Goal: Task Accomplishment & Management: Complete application form

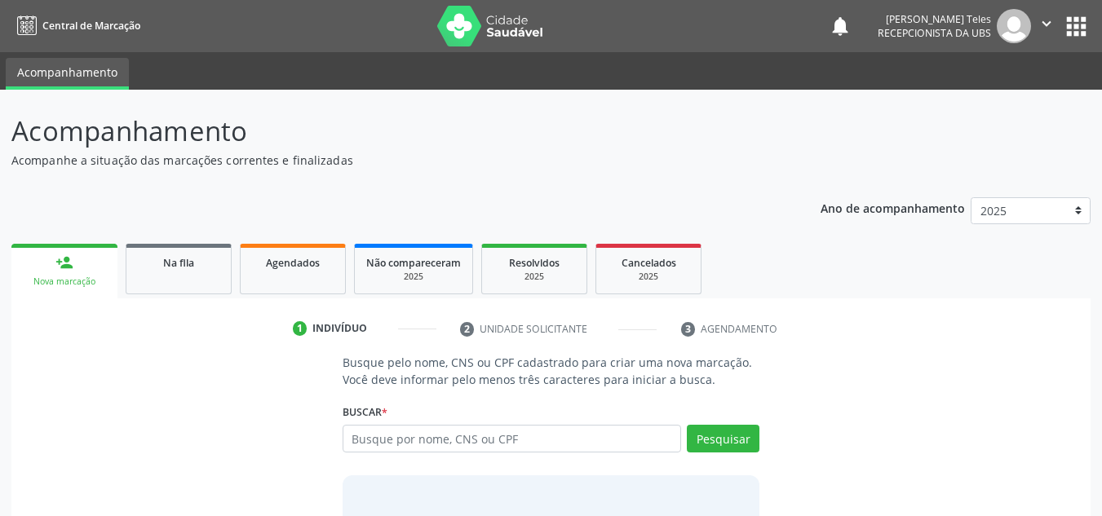
click at [881, 418] on div "Busque pelo nome, CNS ou CPF cadastrado para criar uma nova marcação. Você deve…" at bounding box center [551, 479] width 1056 height 251
click at [73, 270] on link "person_add Nova marcação" at bounding box center [64, 271] width 106 height 55
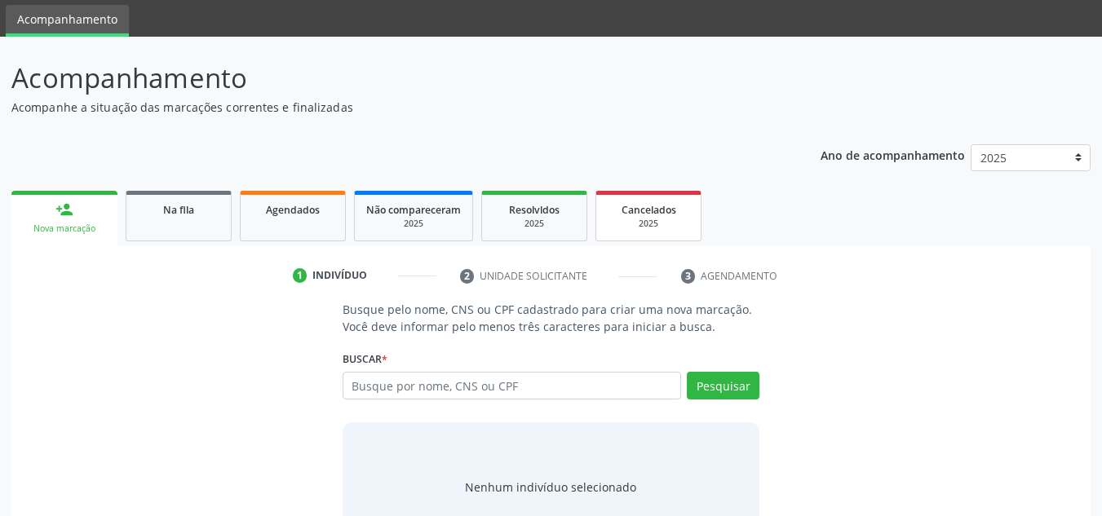
scroll to position [113, 0]
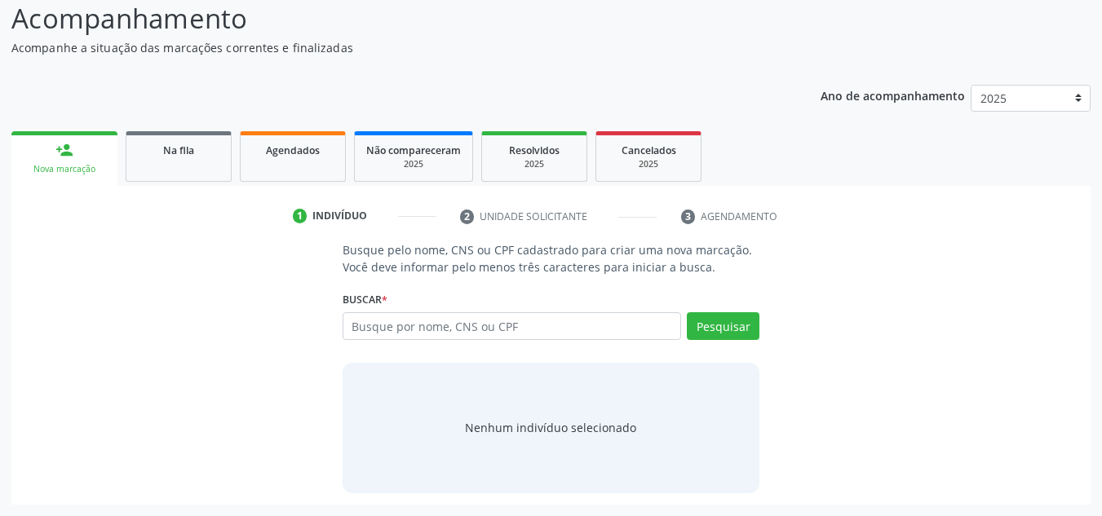
click at [60, 152] on div "person_add" at bounding box center [64, 150] width 18 height 18
click at [541, 329] on input "text" at bounding box center [511, 326] width 339 height 28
click at [333, 210] on div "Indivíduo" at bounding box center [339, 216] width 55 height 15
click at [413, 329] on input "text" at bounding box center [511, 326] width 339 height 28
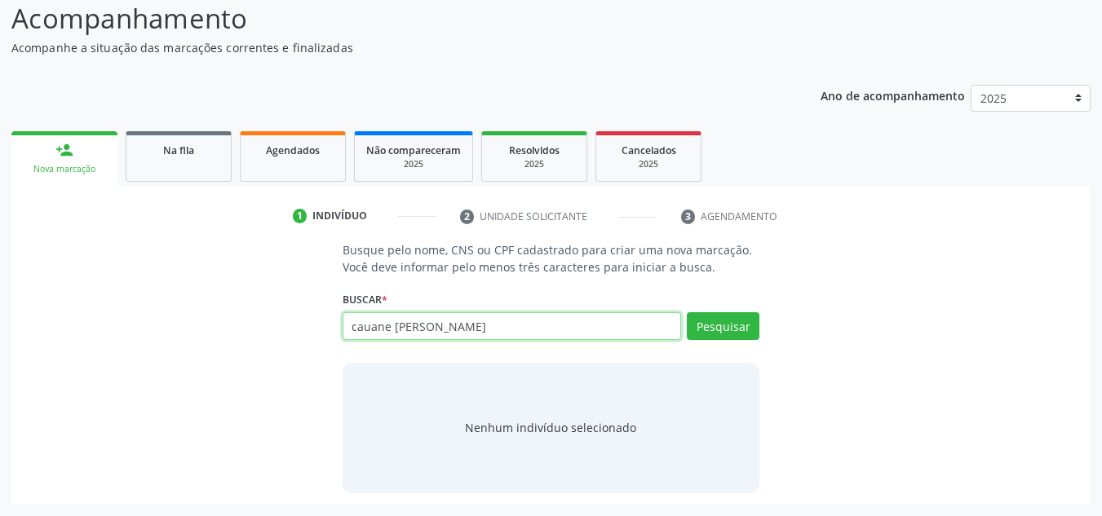
type input "cauane [PERSON_NAME]"
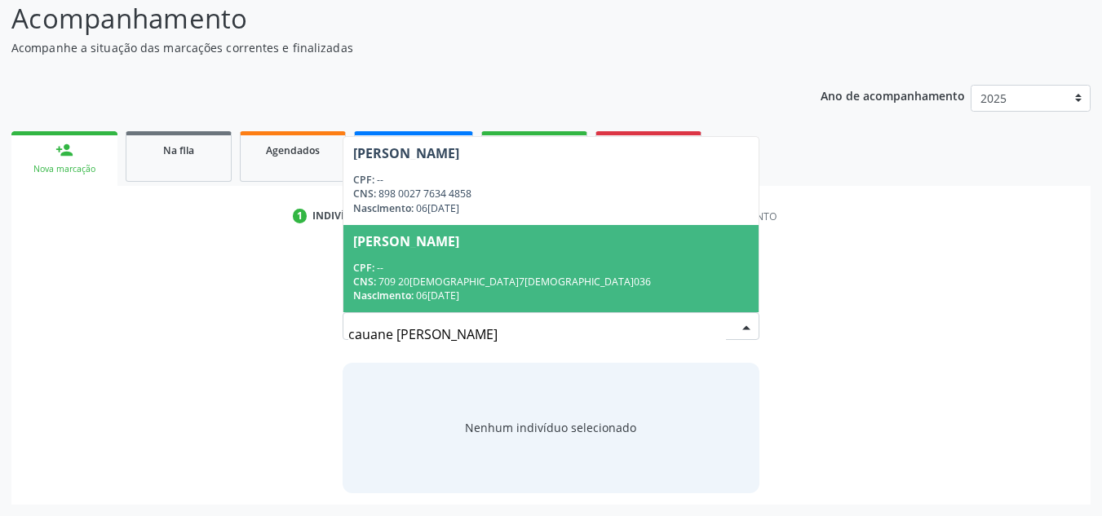
click at [485, 292] on div "Nascimento: 06[DATE]" at bounding box center [551, 296] width 396 height 14
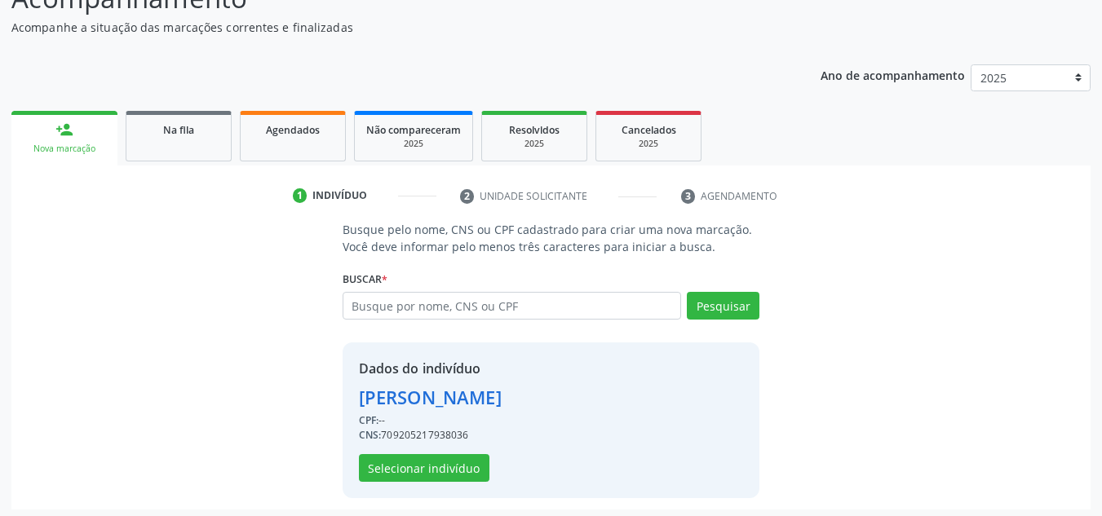
scroll to position [138, 0]
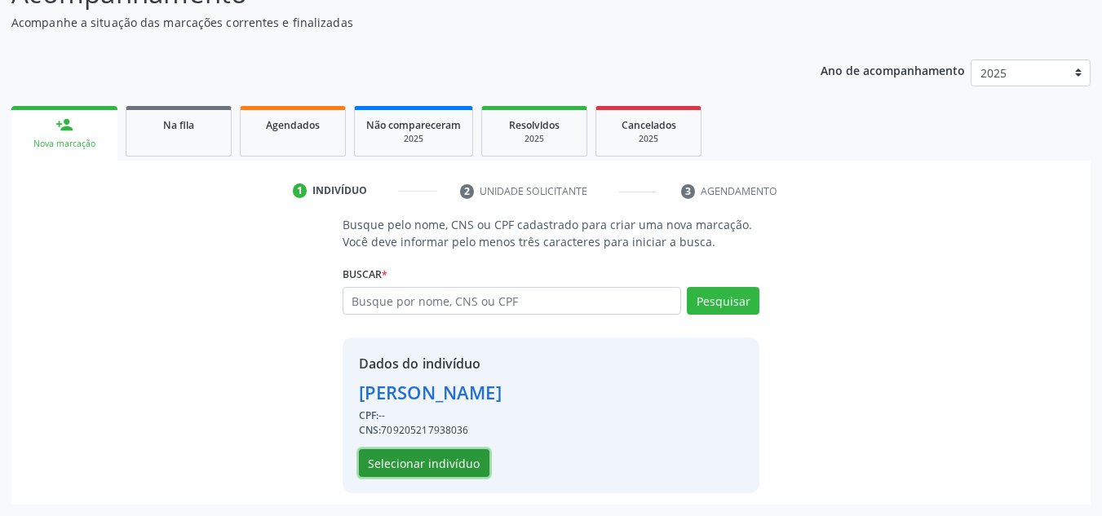
click at [442, 461] on button "Selecionar indivíduo" at bounding box center [424, 463] width 130 height 28
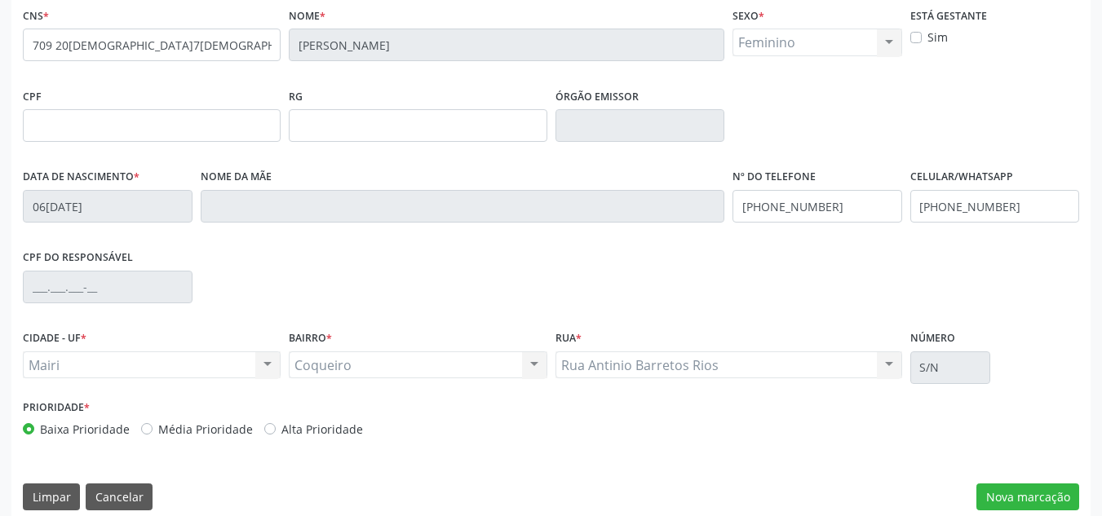
scroll to position [368, 0]
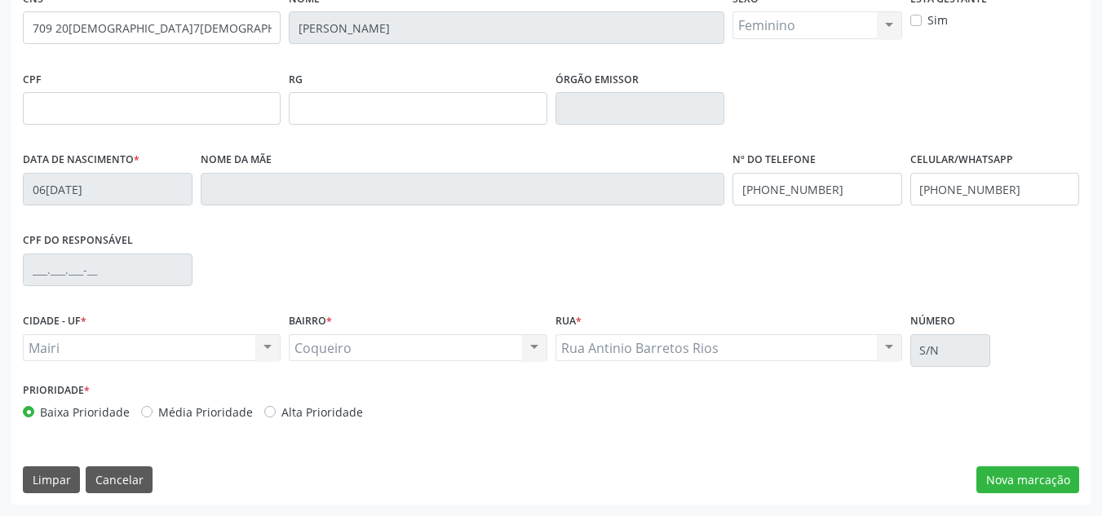
click at [281, 412] on label "Alta Prioridade" at bounding box center [322, 412] width 82 height 17
click at [264, 412] on input "Alta Prioridade" at bounding box center [269, 411] width 11 height 15
radio input "true"
click at [1027, 475] on button "Nova marcação" at bounding box center [1027, 480] width 103 height 28
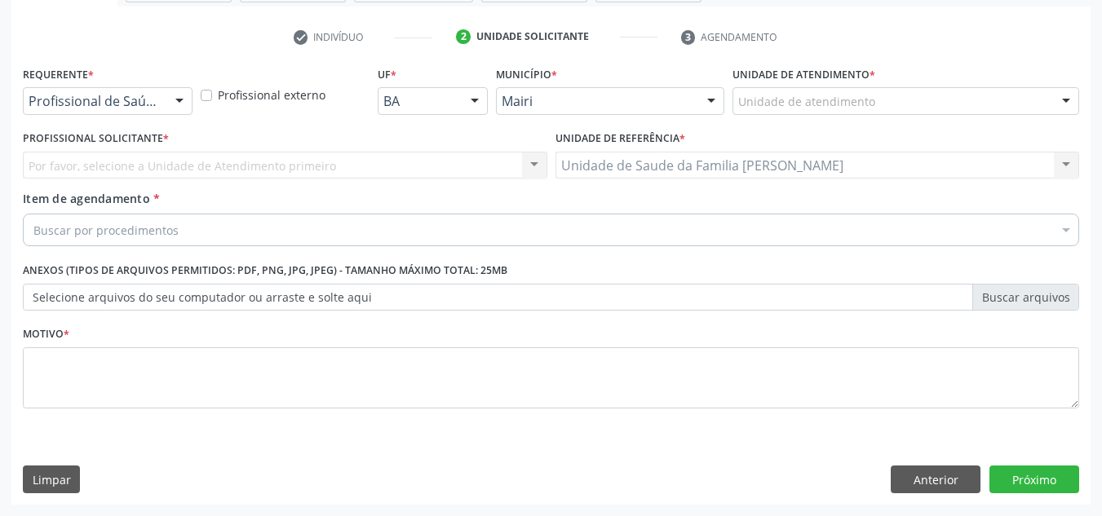
scroll to position [292, 0]
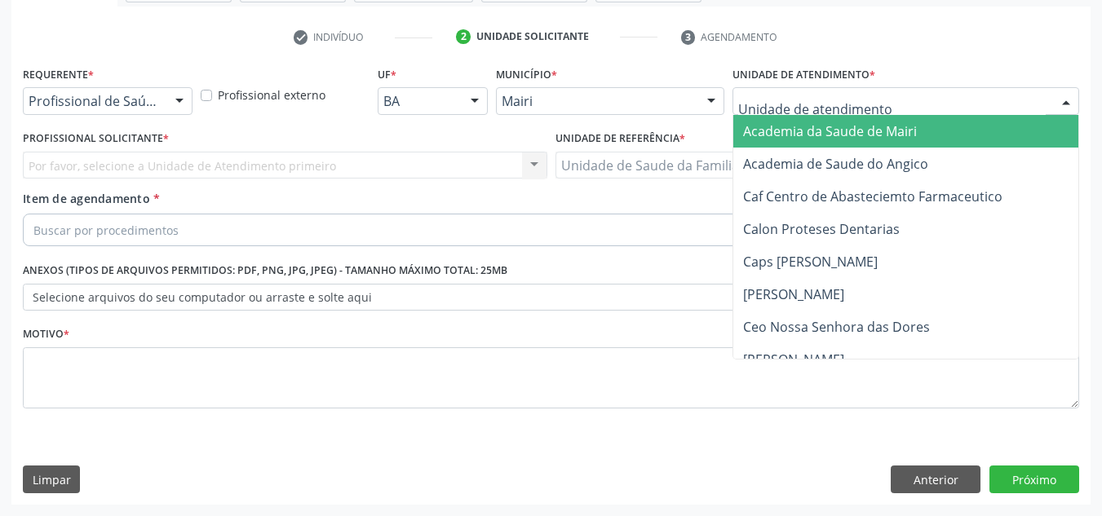
type input "j"
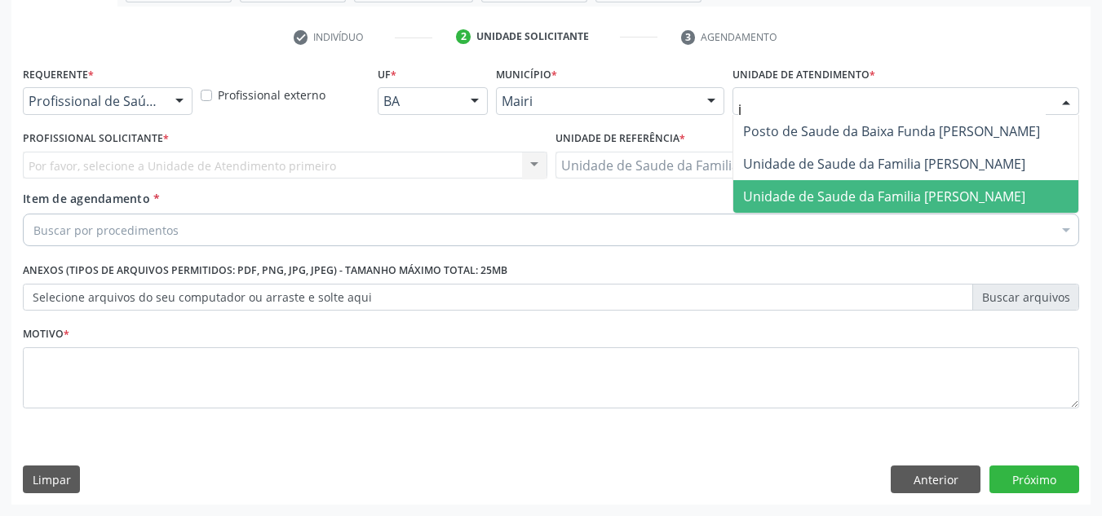
click at [784, 193] on span "Unidade de Saude da Familia [PERSON_NAME]" at bounding box center [884, 197] width 282 height 18
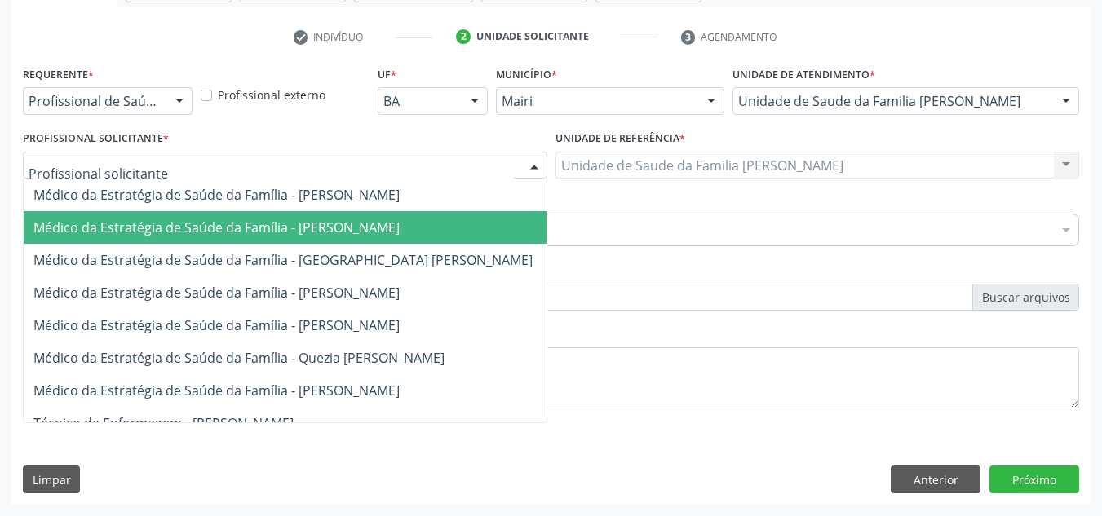
click at [141, 236] on span "Médico da Estratégia de Saúde da Família - [PERSON_NAME]" at bounding box center [216, 228] width 366 height 18
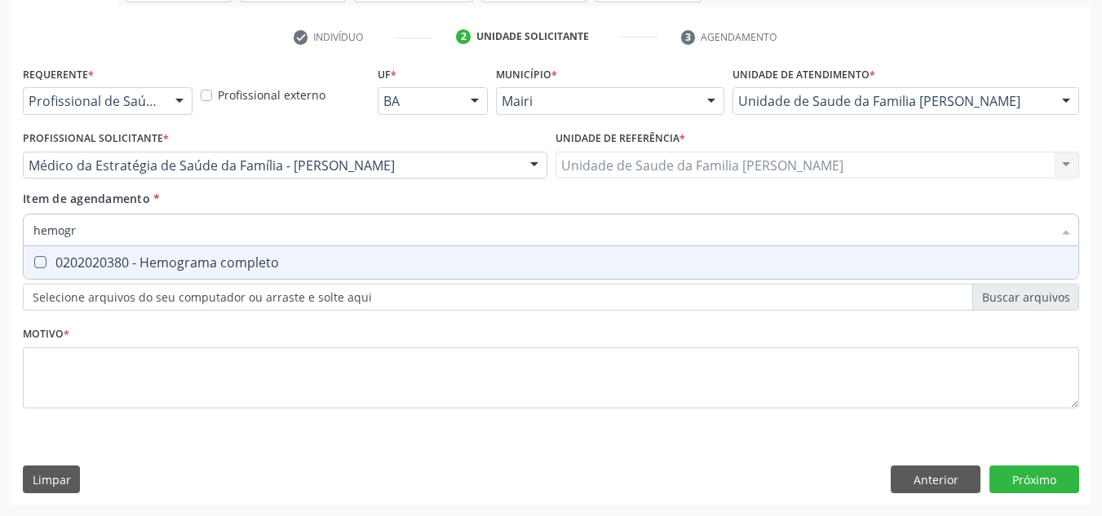
type input "hemogra"
click at [168, 263] on div "0202020380 - Hemograma completo" at bounding box center [550, 262] width 1035 height 13
checkbox completo "true"
type input "h"
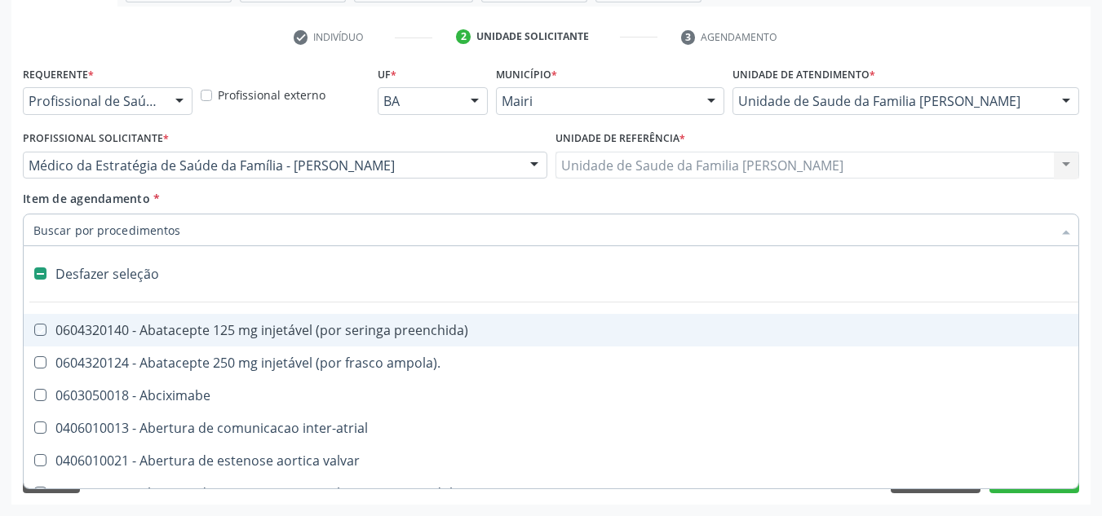
checkbox preenchida\) "false"
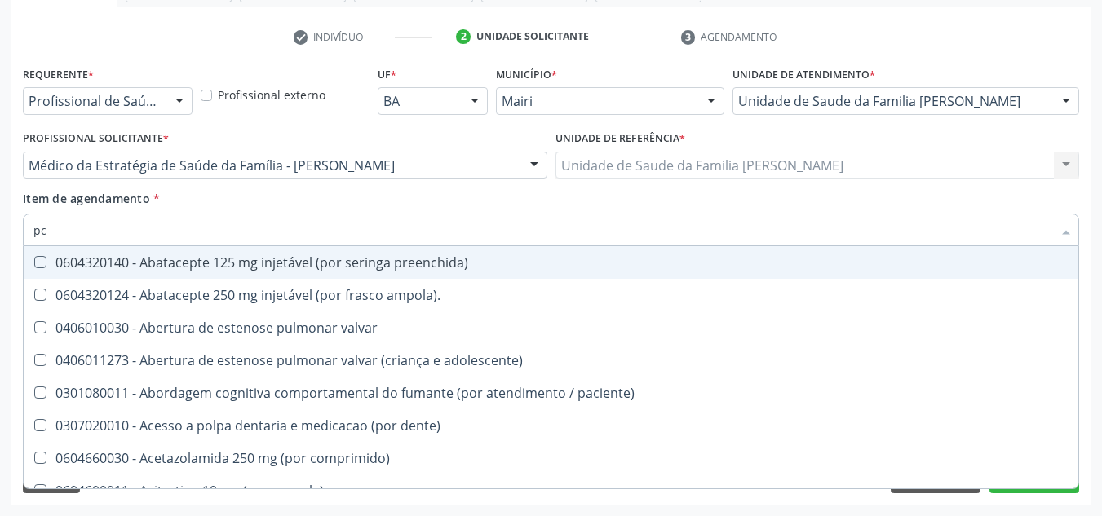
type input "pcr"
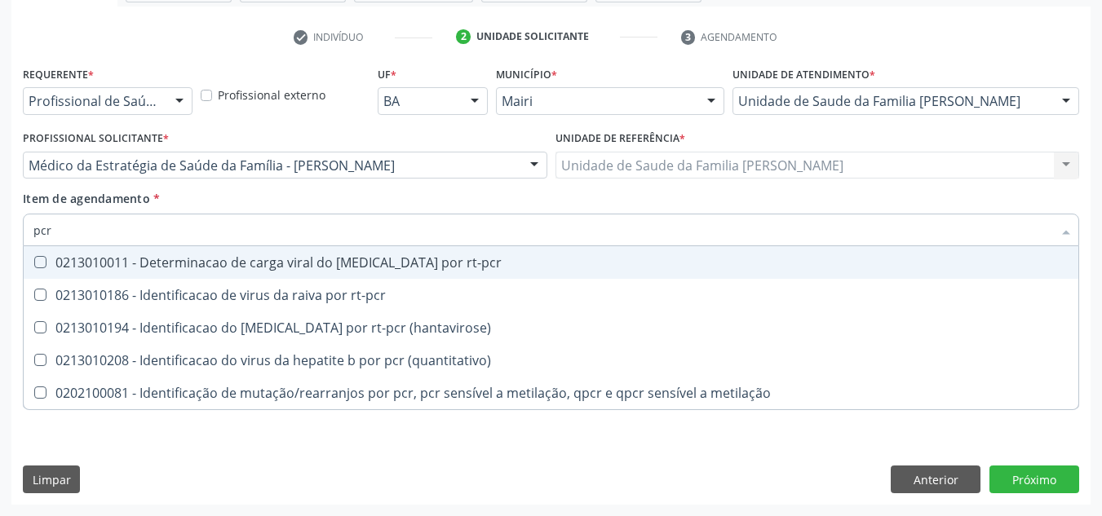
click at [332, 262] on div "0213010011 - Determinacao de carga viral do [MEDICAL_DATA] por rt-pcr" at bounding box center [550, 262] width 1035 height 13
checkbox rt-pcr "true"
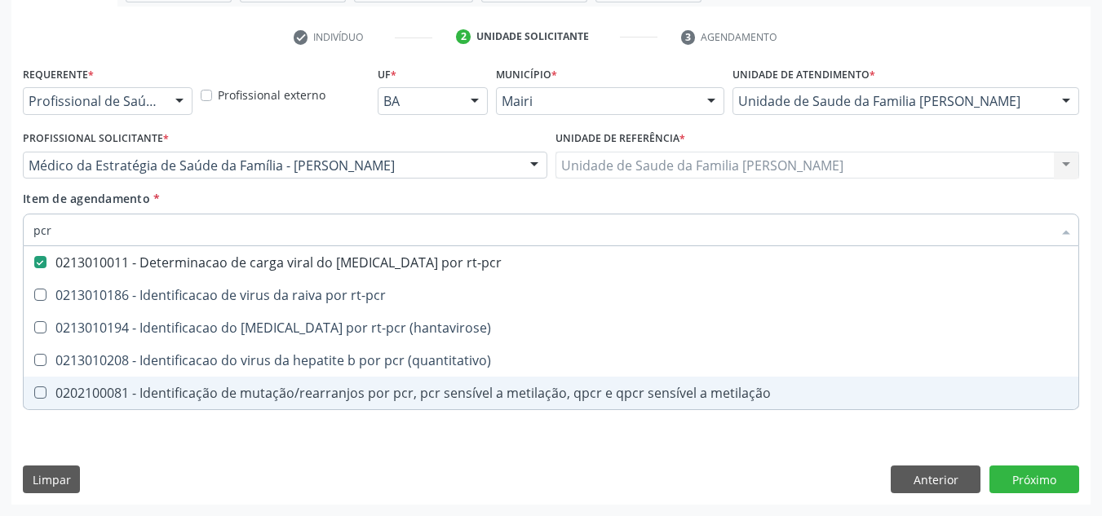
click at [1084, 428] on div "Requerente * Profissional de Saúde Profissional de Saúde Paciente Nenhum result…" at bounding box center [550, 283] width 1079 height 443
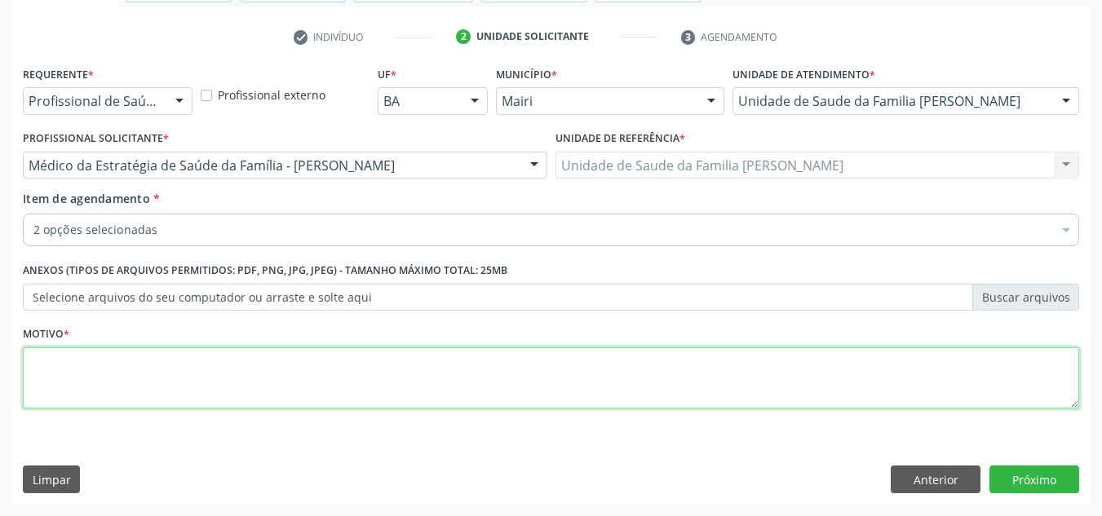
click at [124, 398] on textarea at bounding box center [551, 378] width 1056 height 62
type textarea "avaliacao"
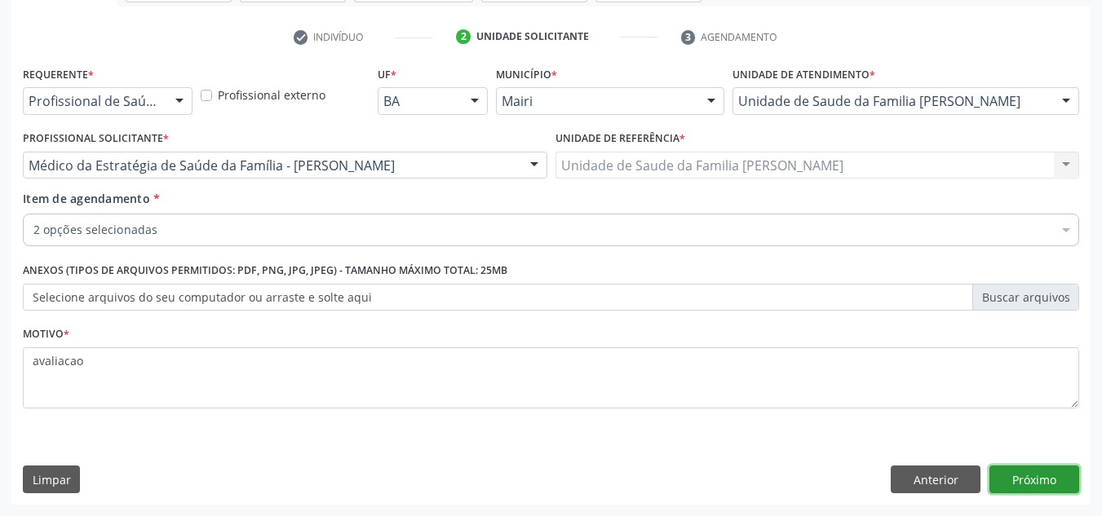
click at [1023, 470] on button "Próximo" at bounding box center [1034, 480] width 90 height 28
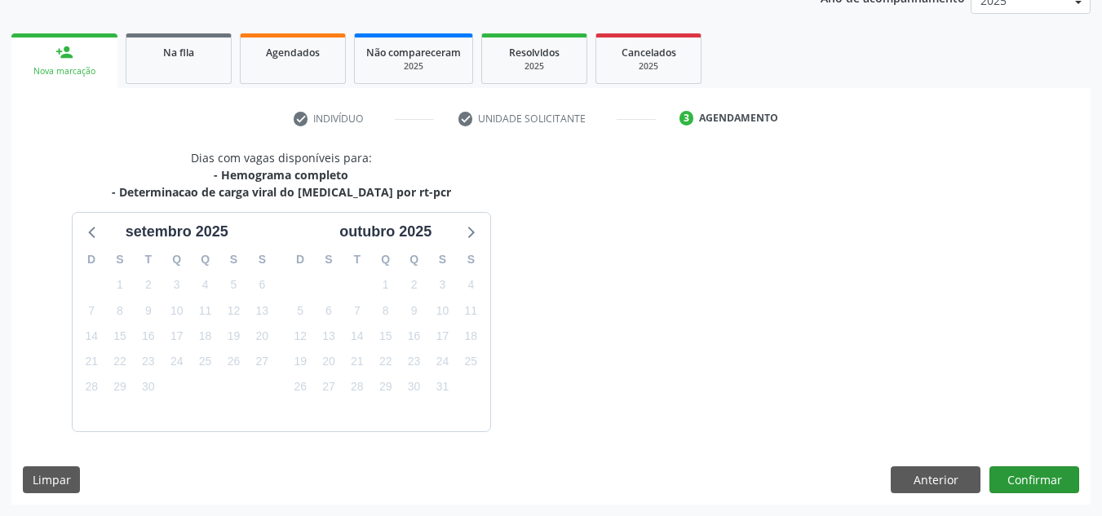
scroll to position [258, 0]
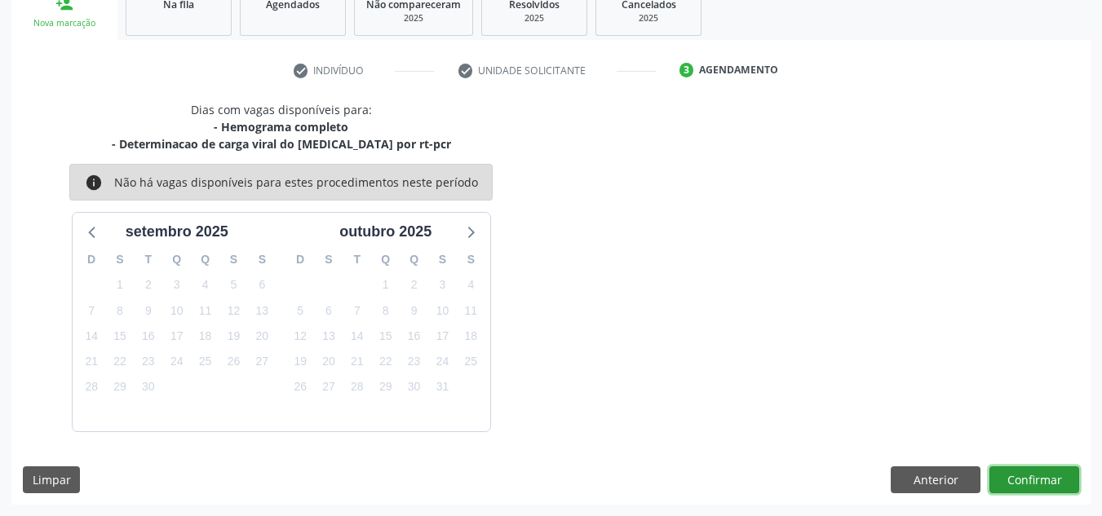
click at [1031, 480] on button "Confirmar" at bounding box center [1034, 480] width 90 height 28
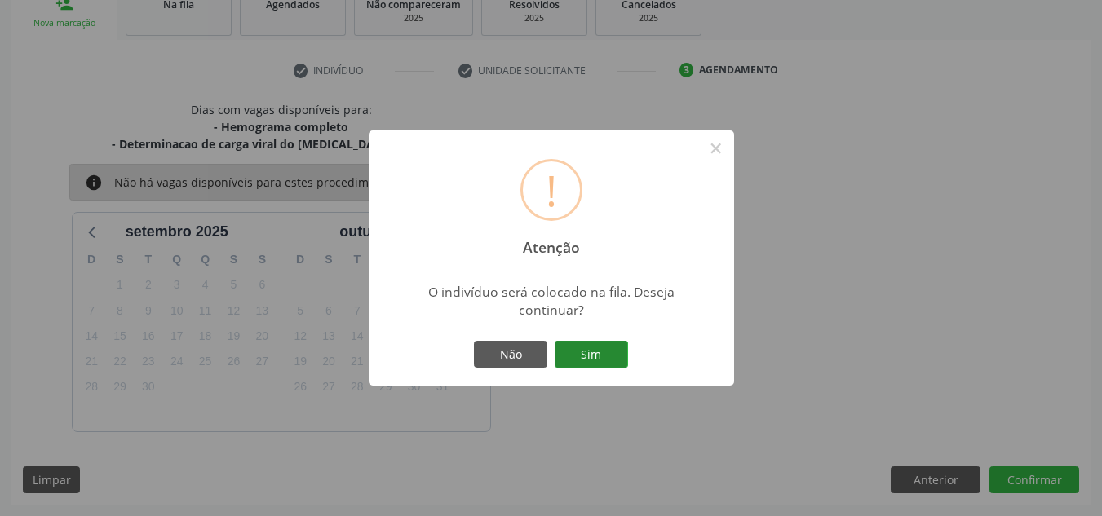
click at [612, 351] on button "Sim" at bounding box center [590, 355] width 73 height 28
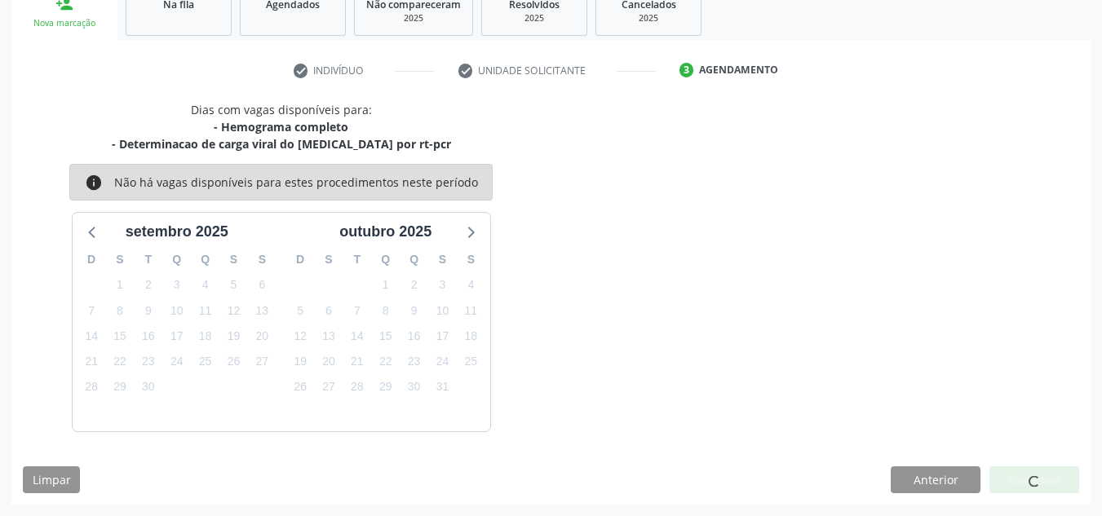
scroll to position [22, 0]
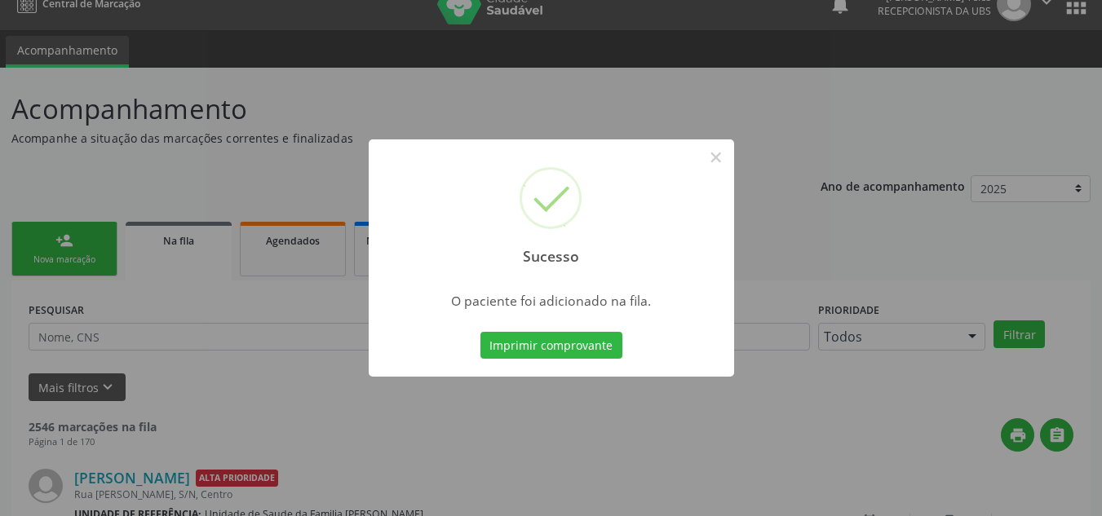
click at [550, 346] on button "Imprimir comprovante" at bounding box center [551, 346] width 142 height 28
